Goal: Task Accomplishment & Management: Manage account settings

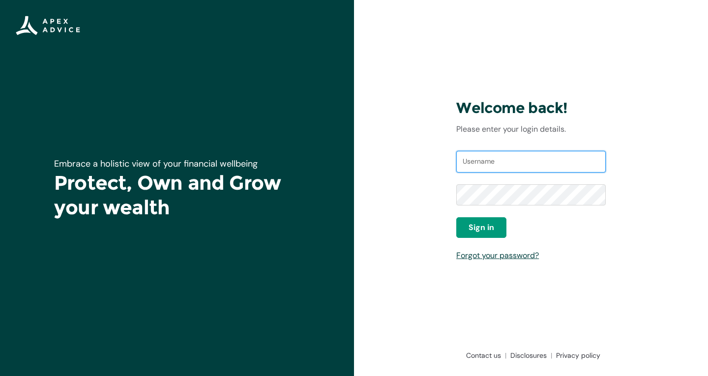
click at [512, 157] on input "Username" at bounding box center [530, 162] width 149 height 22
type input "[PERSON_NAME][EMAIL_ADDRESS][DOMAIN_NAME]"
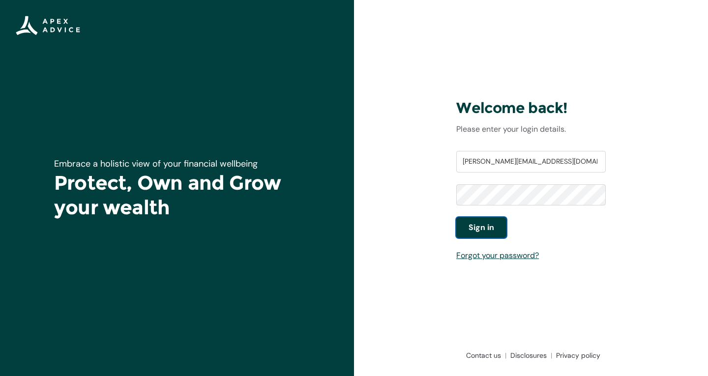
click at [489, 222] on span "Sign in" at bounding box center [481, 228] width 26 height 12
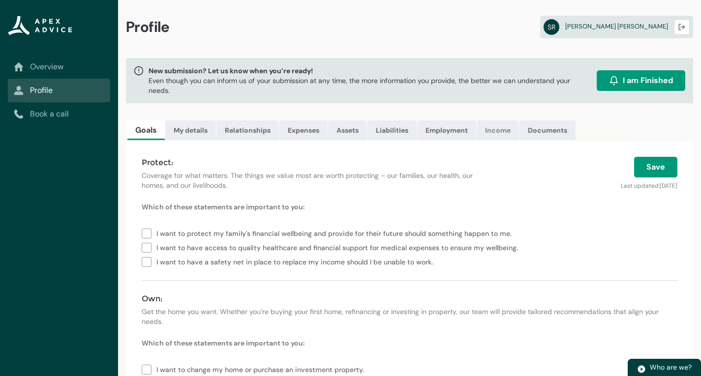
click at [503, 132] on link "Income" at bounding box center [497, 130] width 42 height 20
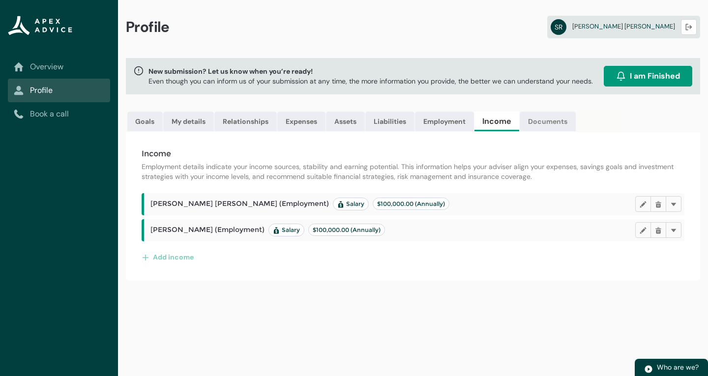
click at [550, 123] on link "Documents" at bounding box center [548, 122] width 56 height 20
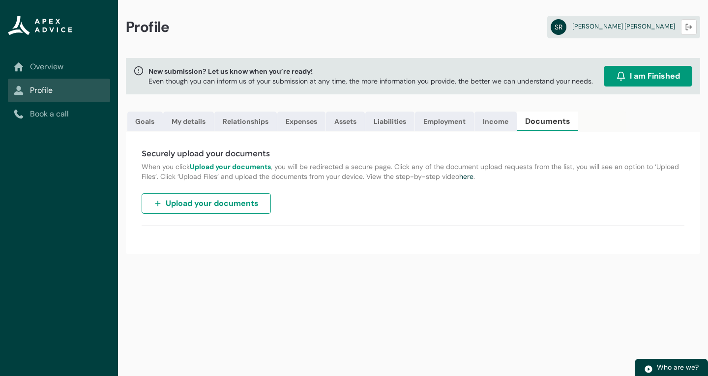
click at [196, 201] on span "Upload your documents" at bounding box center [212, 204] width 93 height 12
click at [396, 117] on link "Liabilities" at bounding box center [389, 122] width 49 height 20
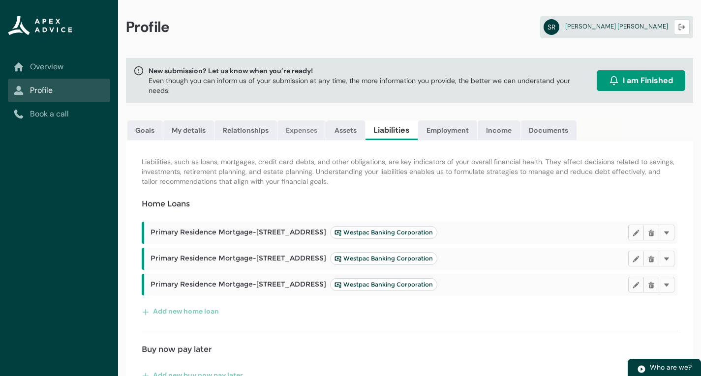
click at [295, 131] on link "Expenses" at bounding box center [301, 130] width 48 height 20
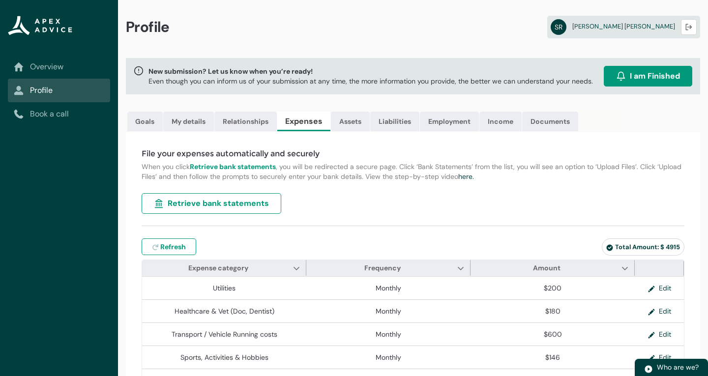
type input "***"
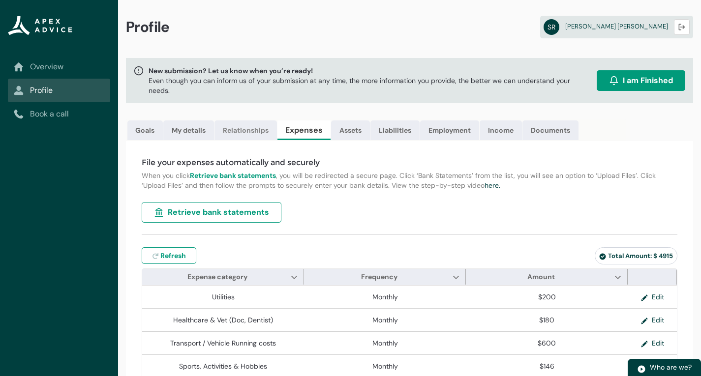
click at [233, 133] on link "Relationships" at bounding box center [245, 130] width 62 height 20
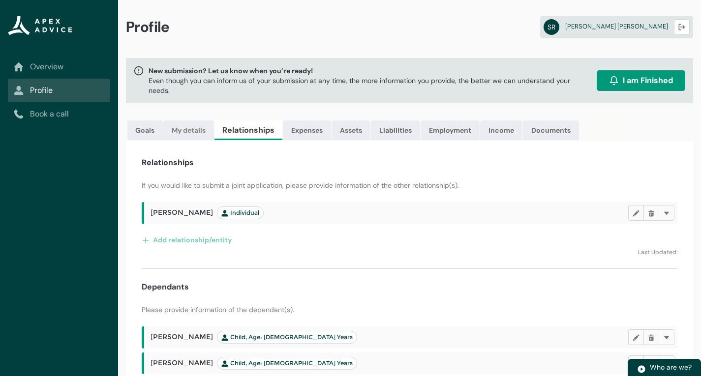
click at [181, 128] on link "My details" at bounding box center [188, 130] width 51 height 20
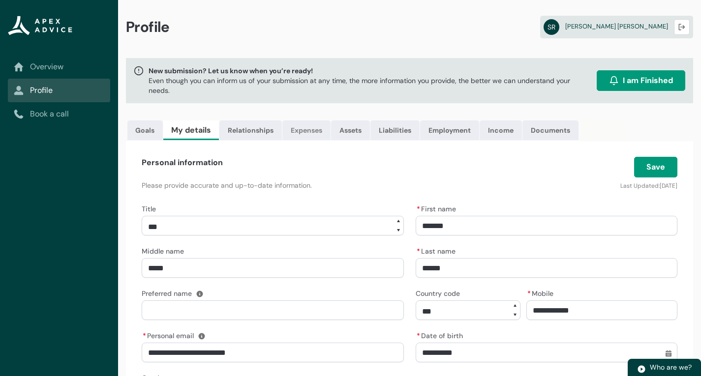
click at [307, 131] on link "Expenses" at bounding box center [306, 130] width 48 height 20
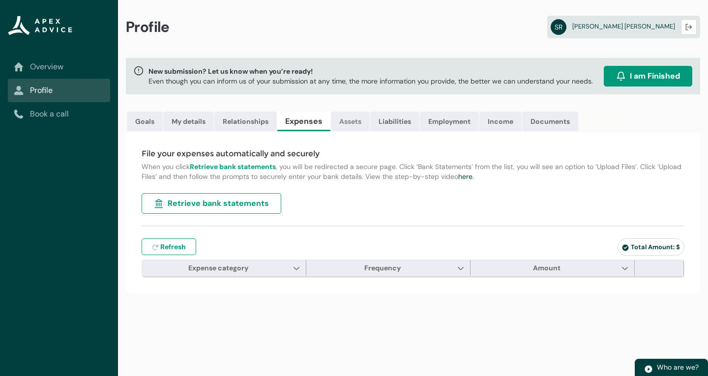
click at [351, 121] on link "Assets" at bounding box center [350, 122] width 39 height 20
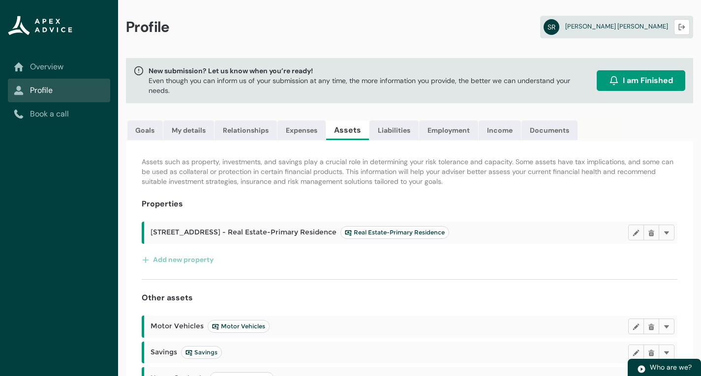
scroll to position [105, 0]
